Goal: Task Accomplishment & Management: Manage account settings

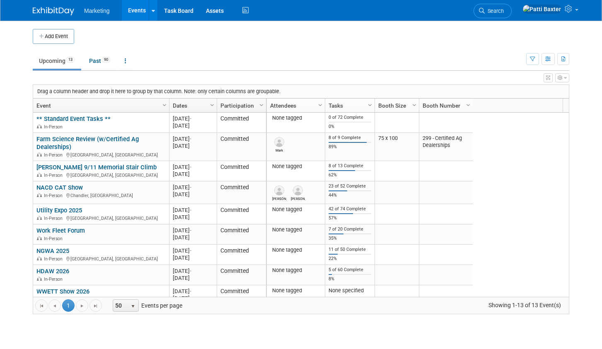
click at [47, 273] on link "HDAW 2026" at bounding box center [52, 271] width 33 height 7
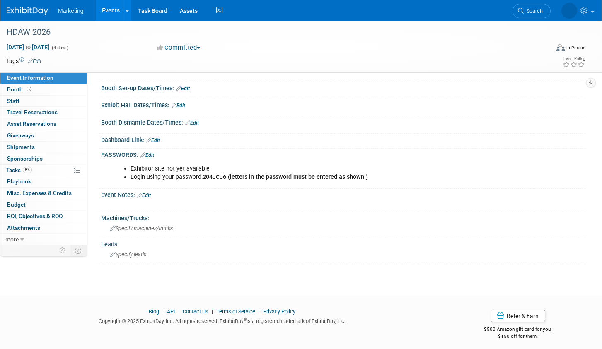
scroll to position [83, 0]
click at [152, 153] on link "Edit" at bounding box center [147, 155] width 14 height 6
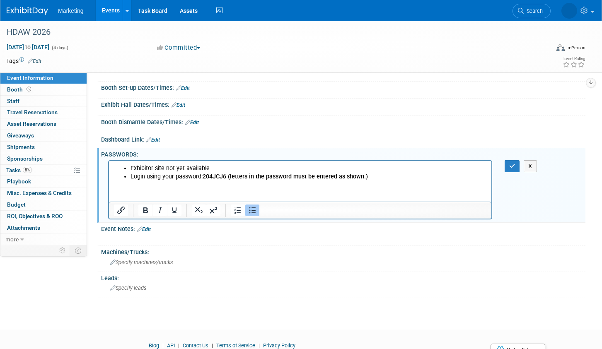
scroll to position [0, 0]
click at [115, 181] on html "Exhibitor site not yet available Login using your password: 204JCJ6 (letters in…" at bounding box center [300, 171] width 382 height 20
click at [116, 181] on html "Exhibitor site not yet available Login using your password: 204JCJ6 (letters in…" at bounding box center [300, 171] width 382 height 20
click at [133, 167] on li "Exhibitor site not yet available" at bounding box center [308, 168] width 356 height 8
click at [130, 168] on li "Exhibitor site not yet available" at bounding box center [308, 168] width 356 height 8
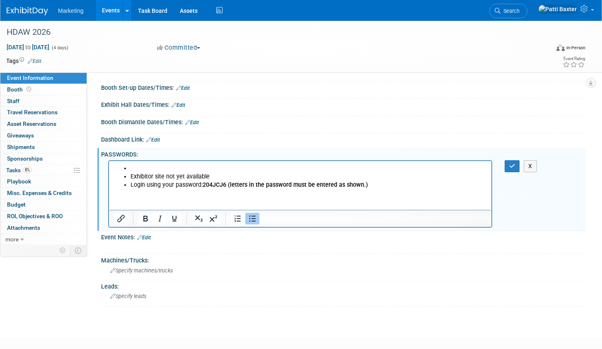
click at [130, 162] on html "Exhibitor site not yet available Login using your password: 204JCJ6 (letters in…" at bounding box center [300, 175] width 382 height 28
click at [130, 165] on html "Exhibitor site not yet available Login using your password: 204JCJ6 (letters in…" at bounding box center [300, 175] width 382 height 28
drag, startPoint x: 256, startPoint y: 215, endPoint x: 246, endPoint y: 210, distance: 11.7
click at [256, 215] on icon "Bullet list" at bounding box center [252, 219] width 10 height 10
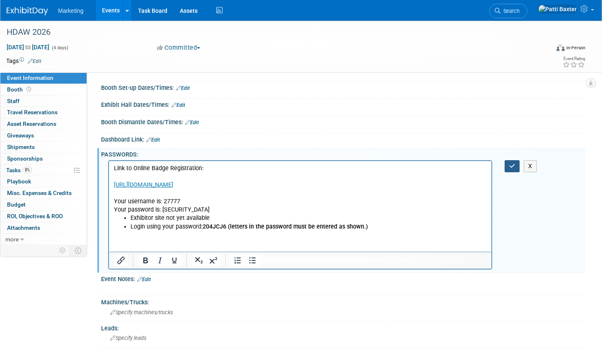
click at [512, 166] on icon "button" at bounding box center [512, 166] width 6 height 6
